Goal: Navigation & Orientation: Find specific page/section

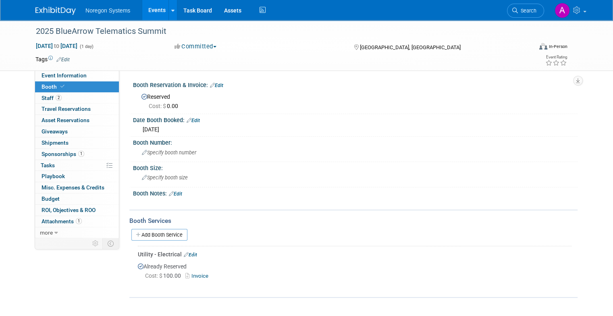
click at [148, 11] on link "Events" at bounding box center [156, 10] width 29 height 20
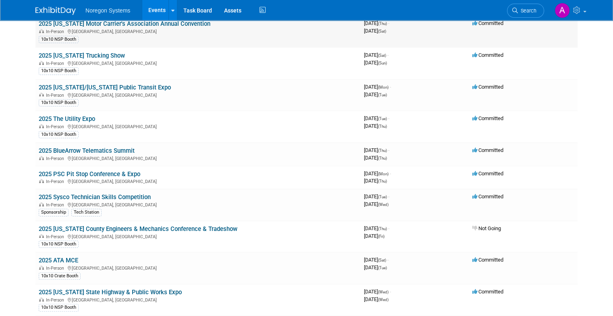
scroll to position [161, 0]
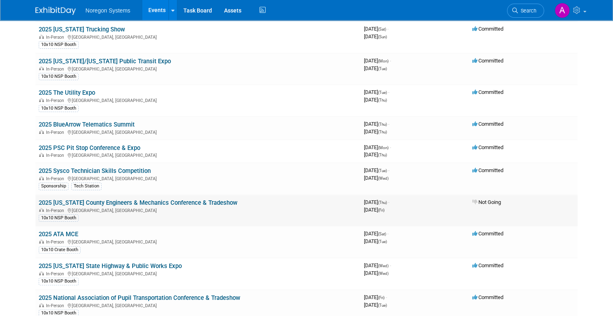
click at [161, 199] on link "2025 Ohio County Engineers & Mechanics Conference & Tradeshow" at bounding box center [138, 202] width 199 height 7
